Goal: Information Seeking & Learning: Find specific fact

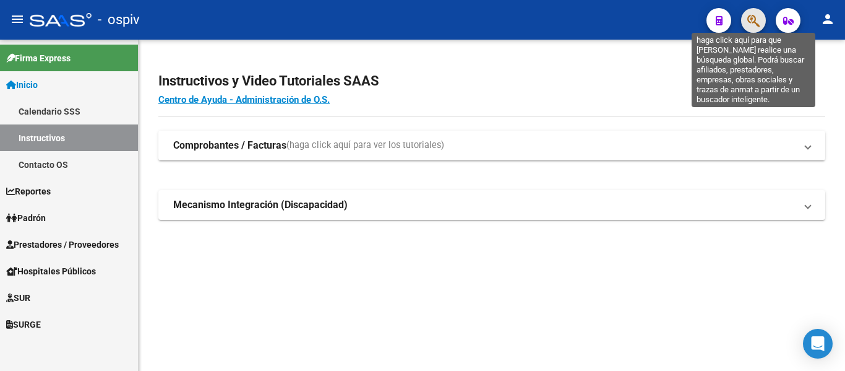
click at [759, 19] on icon "button" at bounding box center [753, 21] width 12 height 14
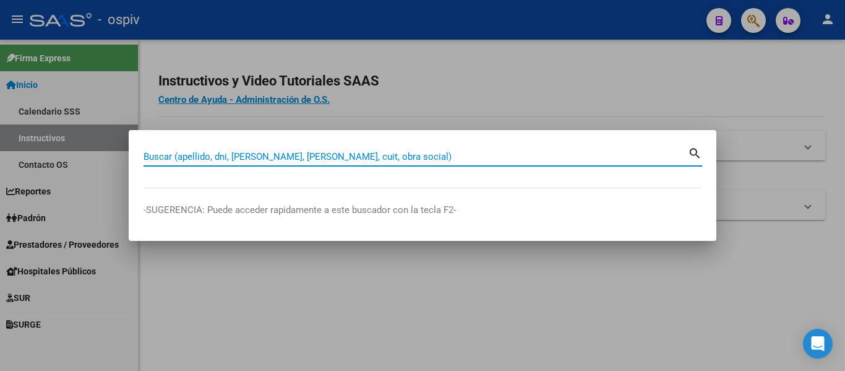
click at [353, 154] on input "Buscar (apellido, dni, [PERSON_NAME], [PERSON_NAME], cuit, obra social)" at bounding box center [416, 156] width 544 height 11
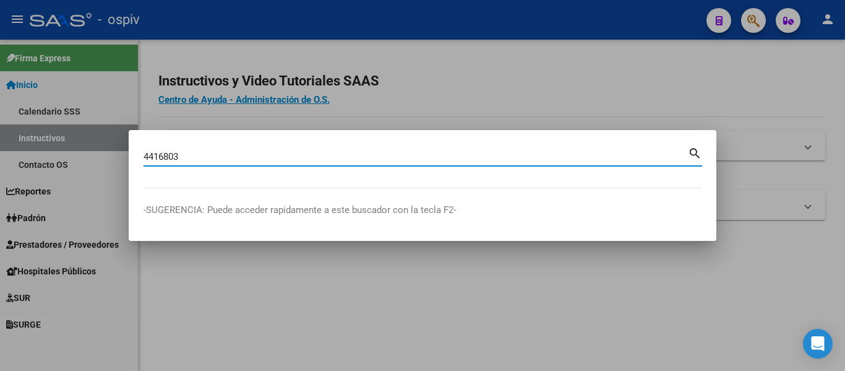
type input "4416803"
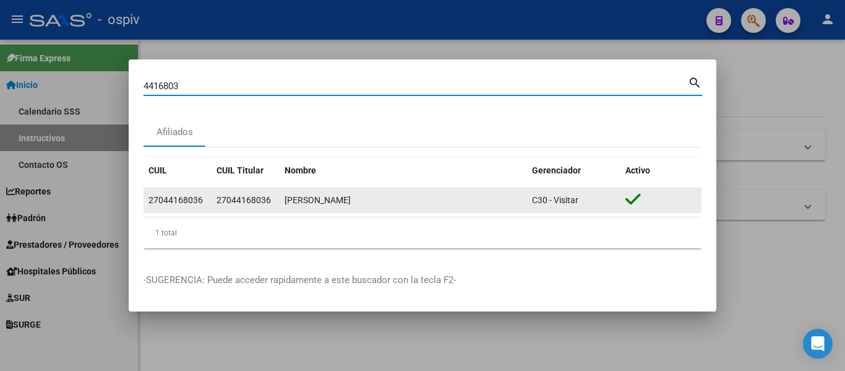
click at [480, 202] on div "[PERSON_NAME]" at bounding box center [404, 200] width 238 height 14
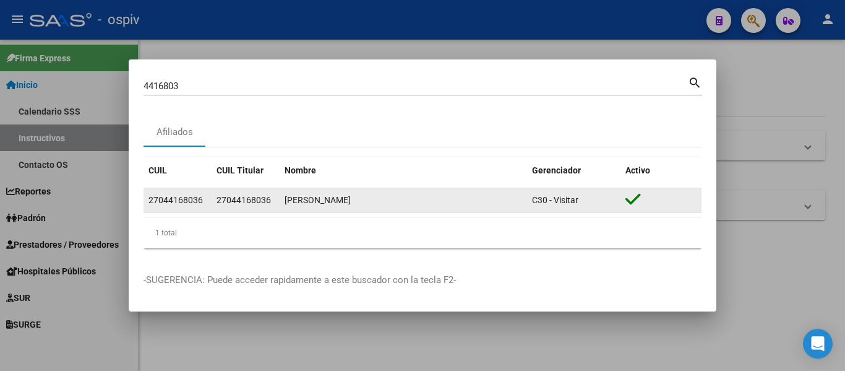
click at [215, 202] on datatable-body-cell "27044168036" at bounding box center [246, 200] width 68 height 24
click at [415, 201] on div "[PERSON_NAME]" at bounding box center [404, 200] width 238 height 14
click at [640, 200] on icon at bounding box center [632, 199] width 15 height 17
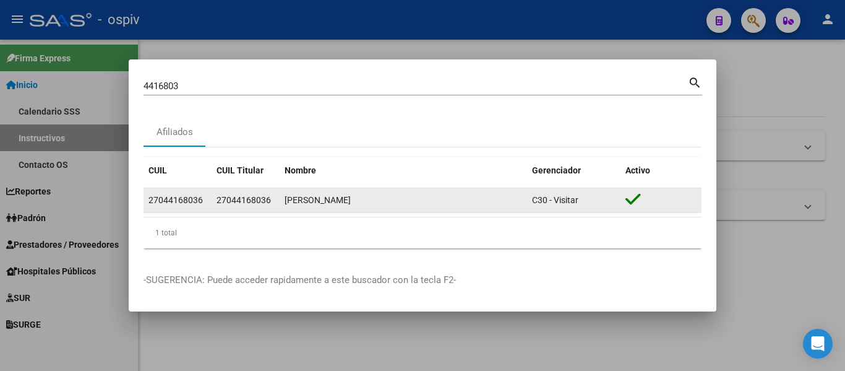
click at [640, 200] on icon at bounding box center [632, 199] width 15 height 17
click at [481, 202] on div "[PERSON_NAME]" at bounding box center [404, 200] width 238 height 14
